Goal: Information Seeking & Learning: Learn about a topic

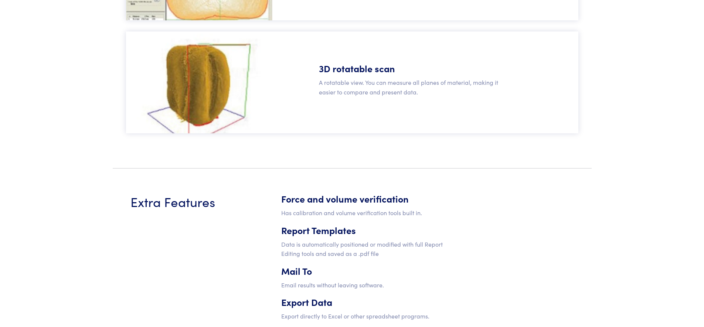
scroll to position [736, 0]
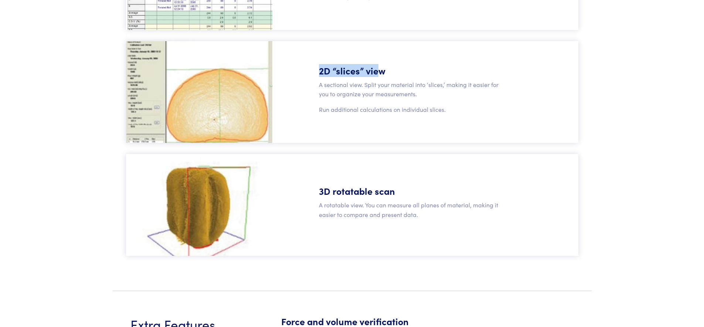
drag, startPoint x: 320, startPoint y: 71, endPoint x: 380, endPoint y: 71, distance: 60.3
click at [380, 71] on h5 "2D “slices” view" at bounding box center [409, 70] width 180 height 13
drag, startPoint x: 391, startPoint y: 71, endPoint x: 303, endPoint y: 68, distance: 88.1
click at [303, 68] on div "2D “slices” view A sectional view. Split your material into ‘slices,’ making it…" at bounding box center [352, 92] width 453 height 102
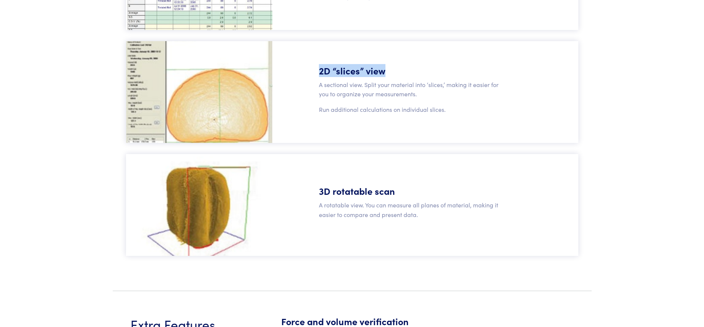
click at [303, 68] on div "2D “slices” view A sectional view. Split your material into ‘slices,’ making it…" at bounding box center [352, 92] width 453 height 102
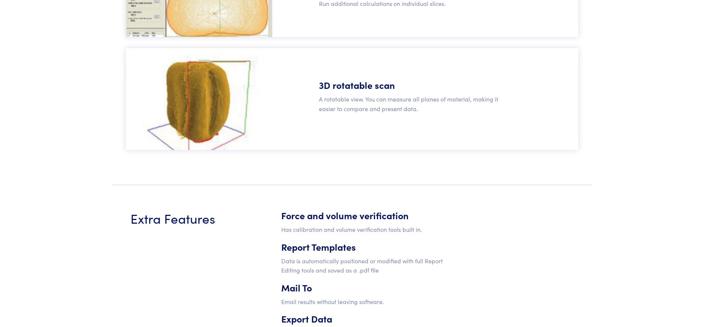
scroll to position [598, 0]
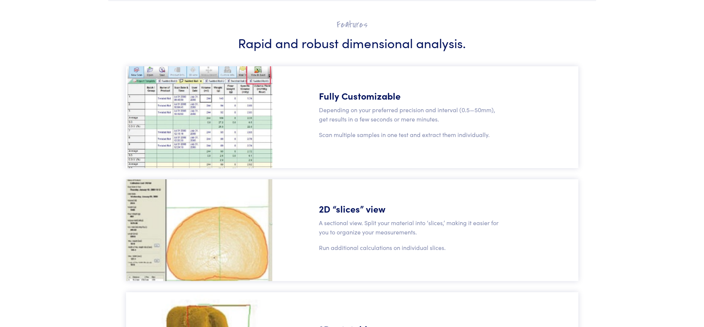
click at [143, 214] on img at bounding box center [199, 230] width 146 height 102
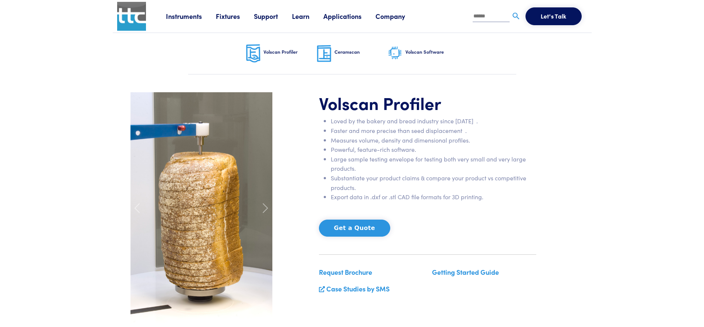
click at [296, 14] on link "Learn" at bounding box center [307, 15] width 31 height 9
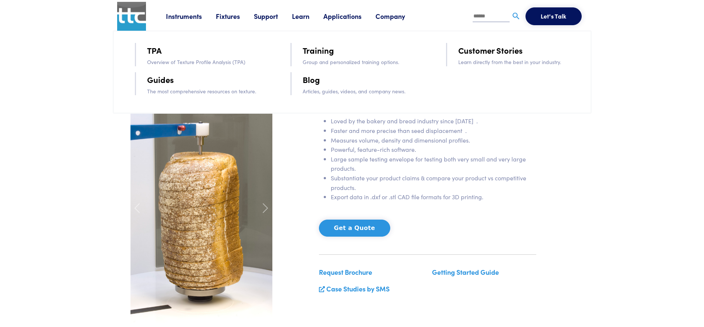
click at [326, 51] on link "Training" at bounding box center [318, 50] width 31 height 13
